Goal: Check status: Check status

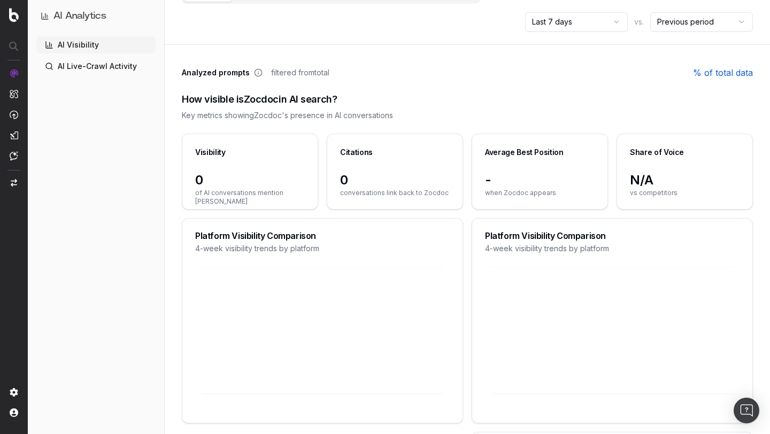
scroll to position [81, 0]
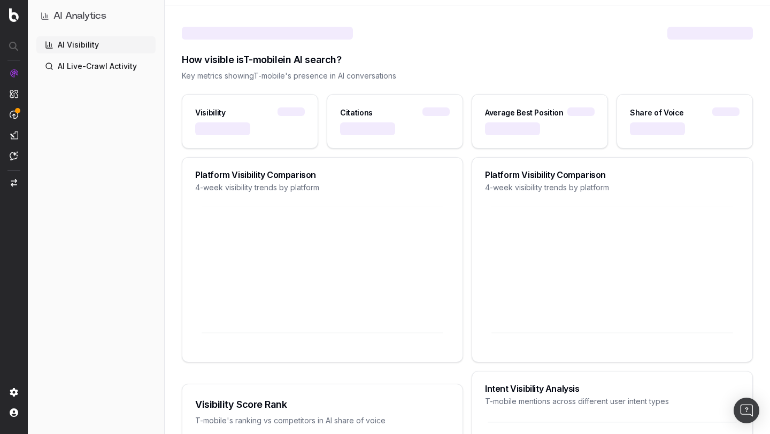
scroll to position [102, 0]
